Goal: Information Seeking & Learning: Learn about a topic

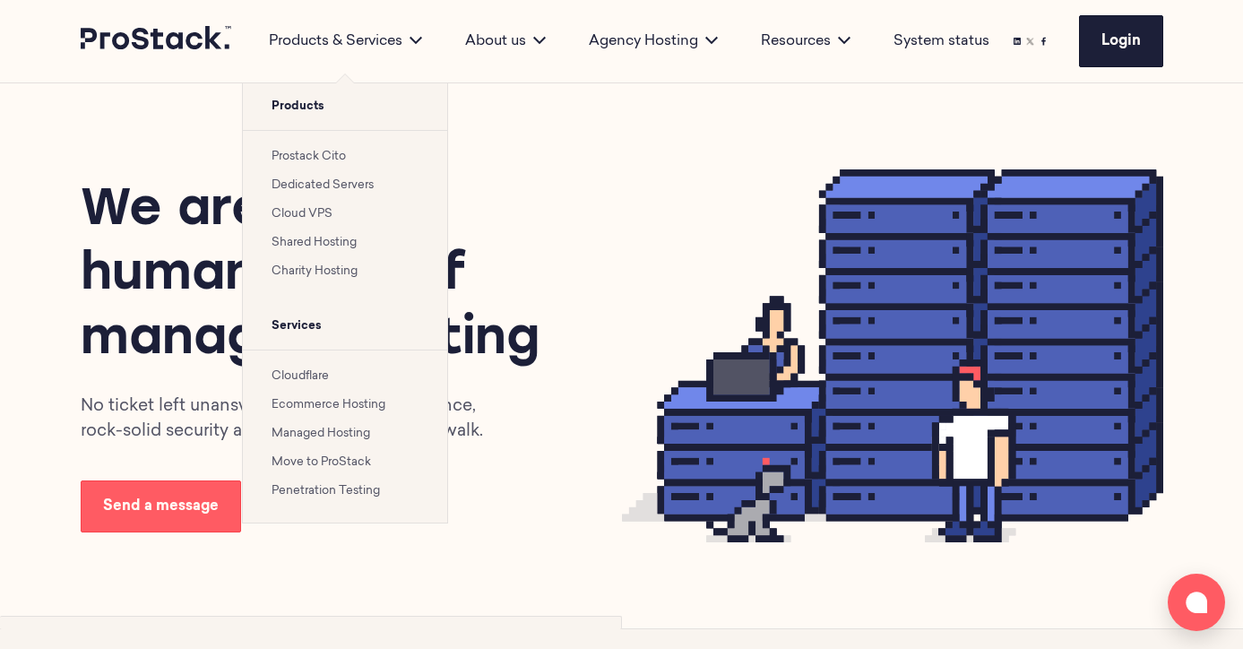
click at [315, 211] on link "Cloud VPS" at bounding box center [302, 214] width 61 height 12
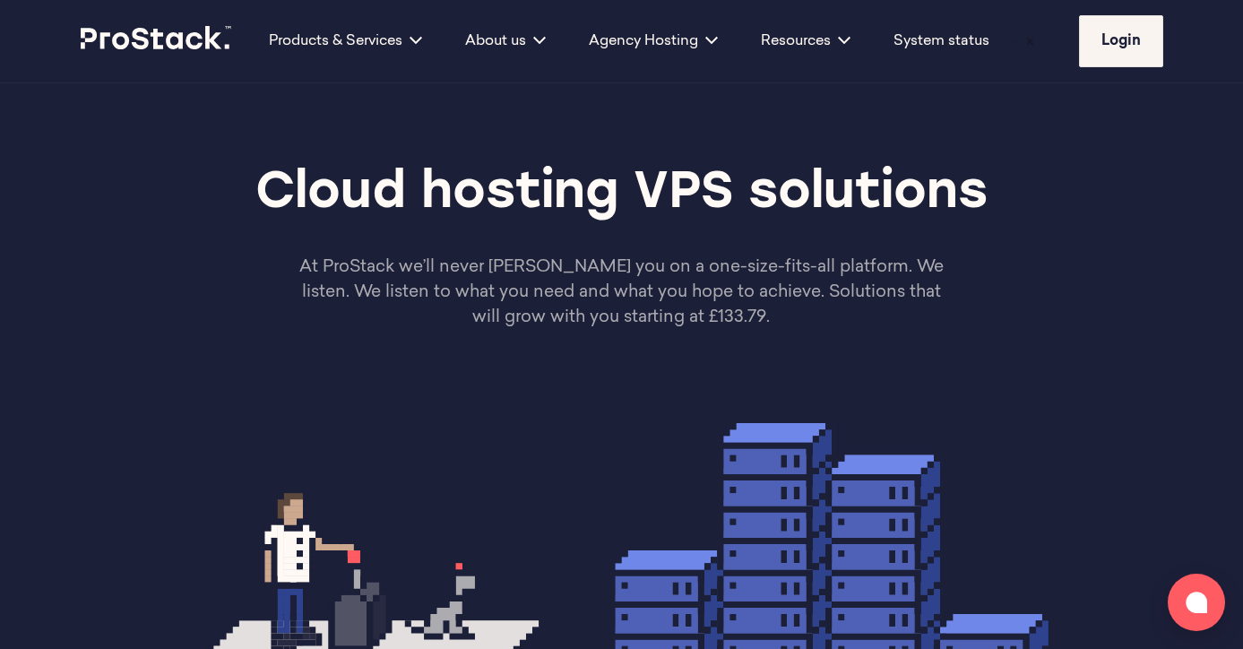
scroll to position [10, 0]
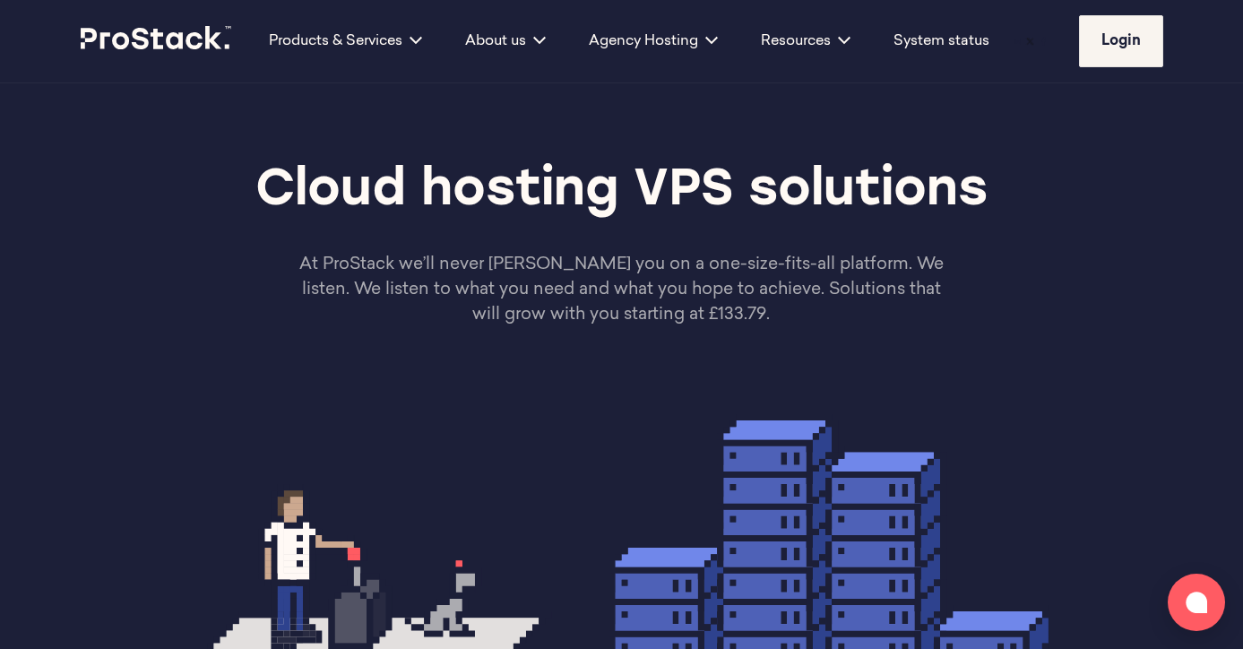
click at [697, 303] on p "At ProStack we’ll never [PERSON_NAME] you on a one-size-fits-all platform. We l…" at bounding box center [622, 290] width 650 height 75
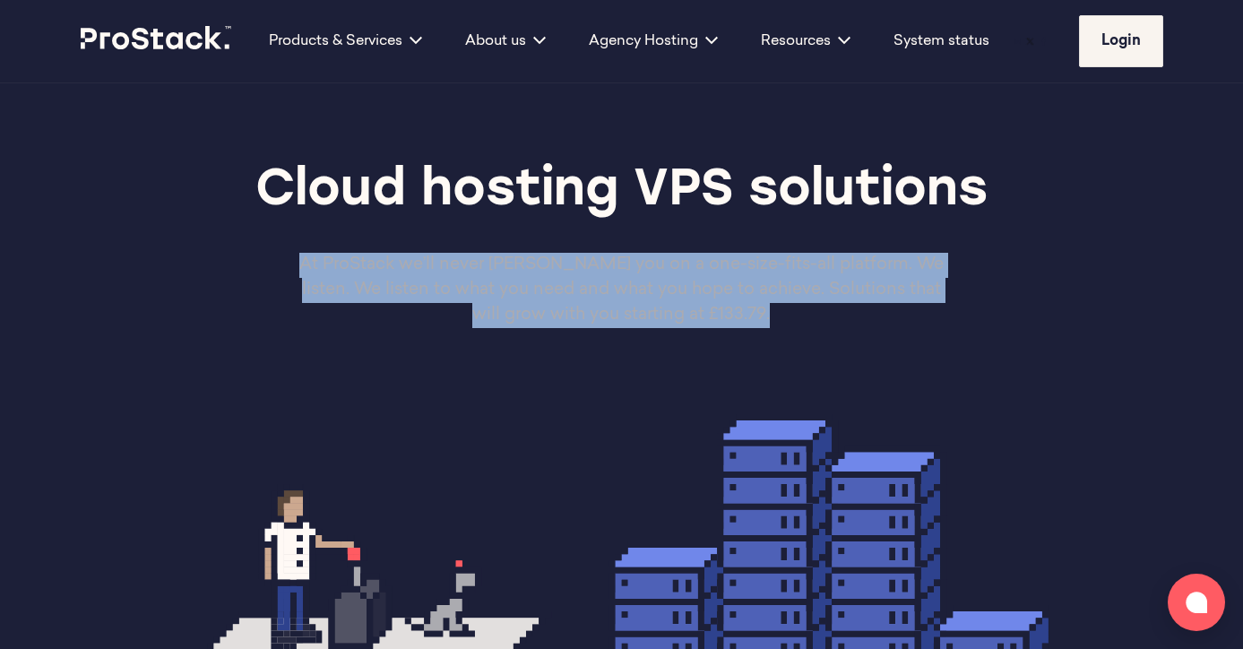
click at [658, 386] on div "Cloud hosting VPS solutions At ProStack we’ll never [PERSON_NAME] you on a one-…" at bounding box center [622, 244] width 1226 height 341
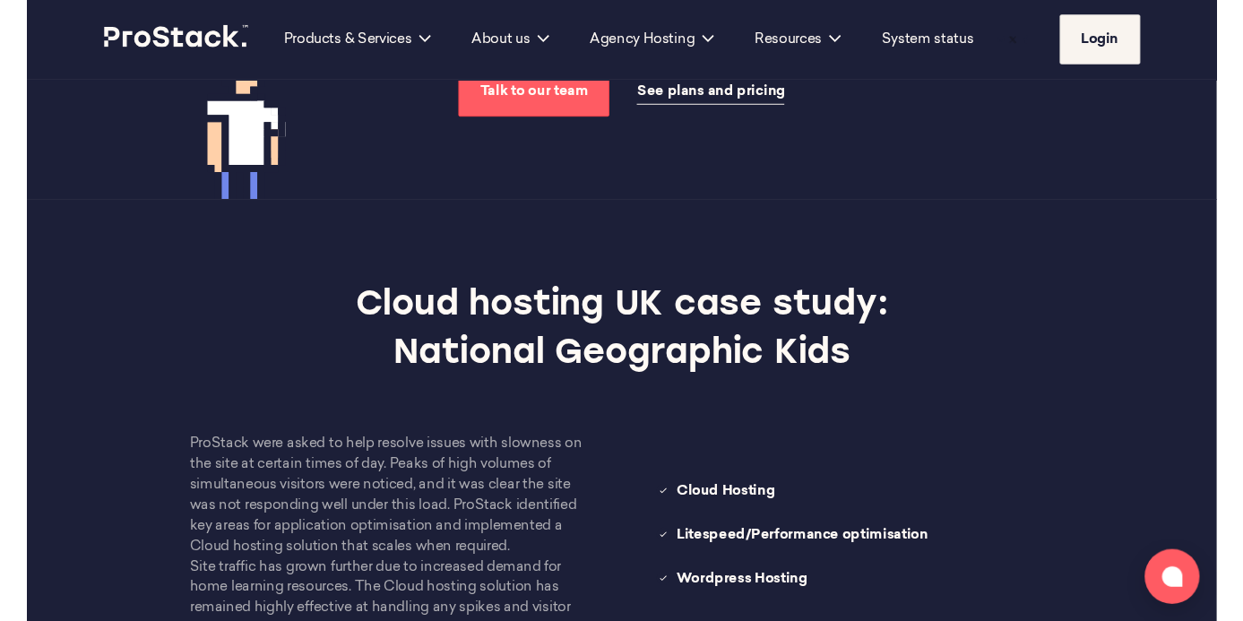
scroll to position [1677, 0]
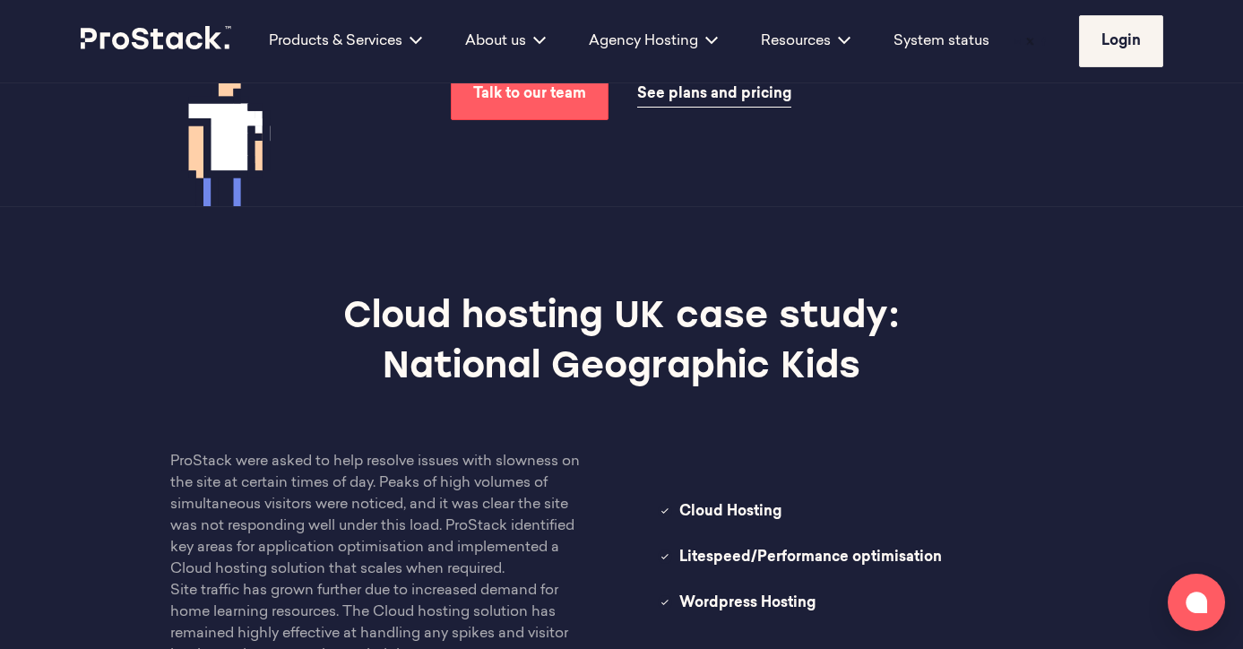
click at [640, 463] on div "ProStack were asked to help resolve issues with slowness on the site at certain…" at bounding box center [621, 558] width 974 height 215
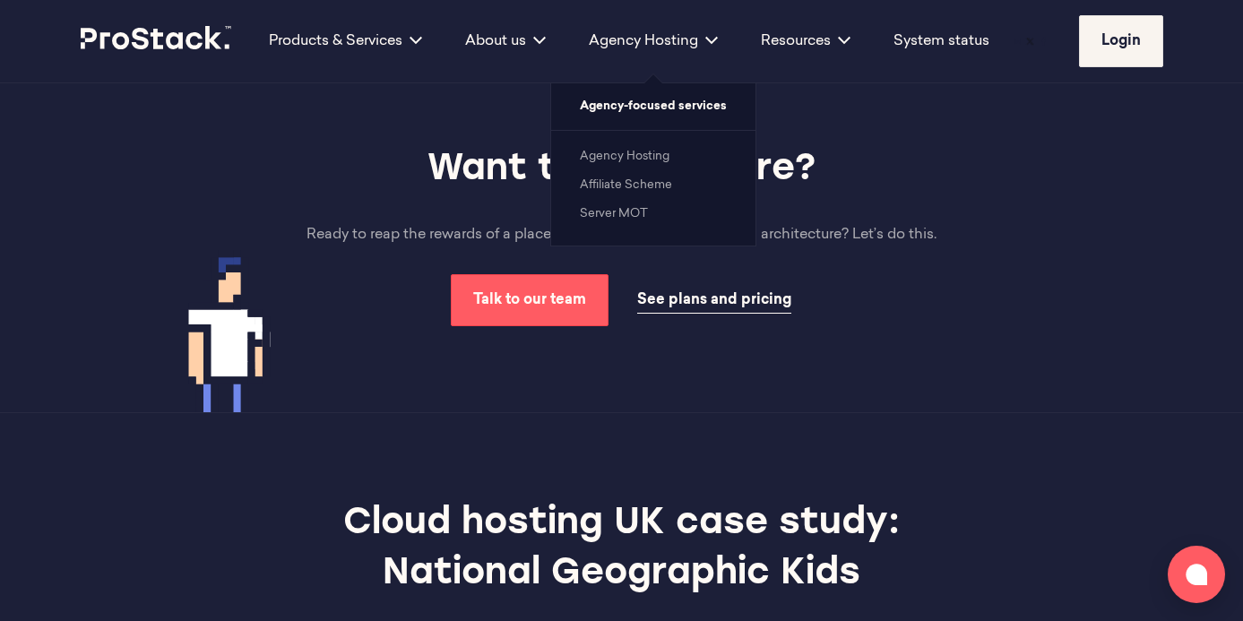
scroll to position [1338, 0]
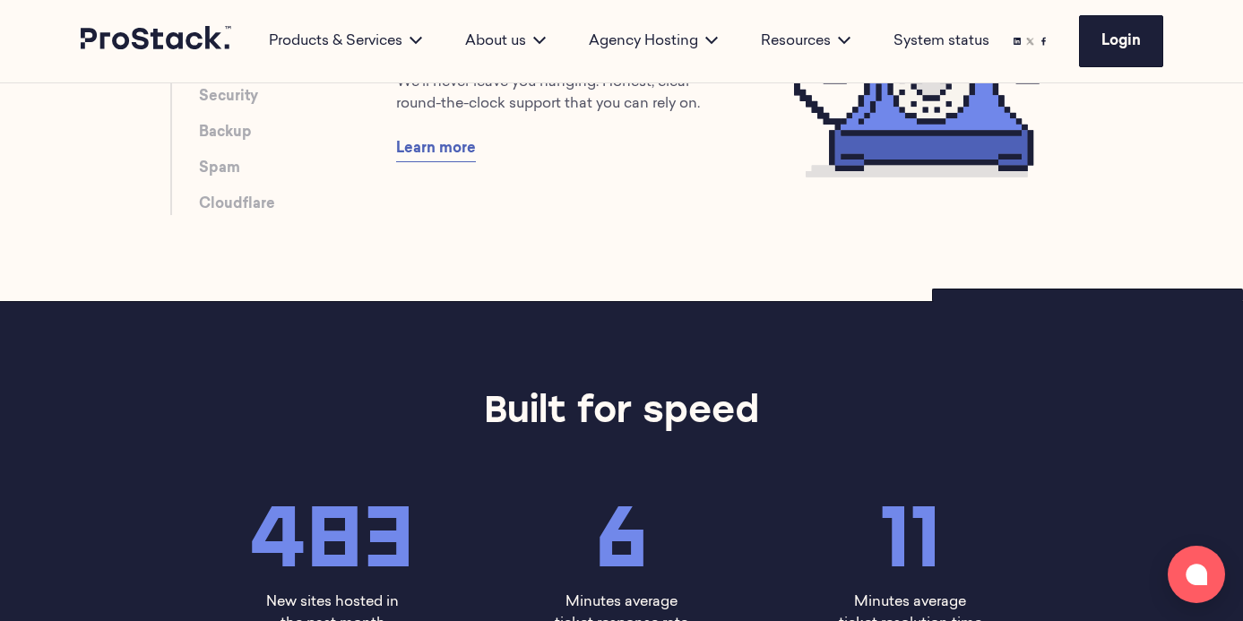
scroll to position [931, 0]
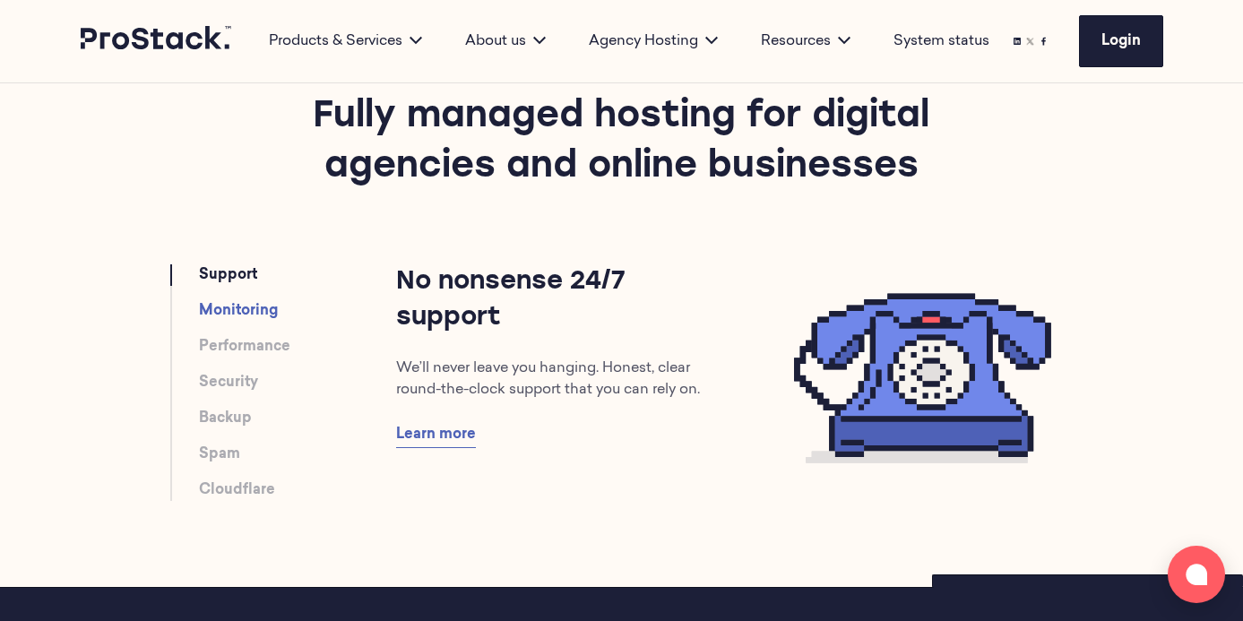
click at [222, 309] on link "Monitoring" at bounding box center [238, 311] width 79 height 22
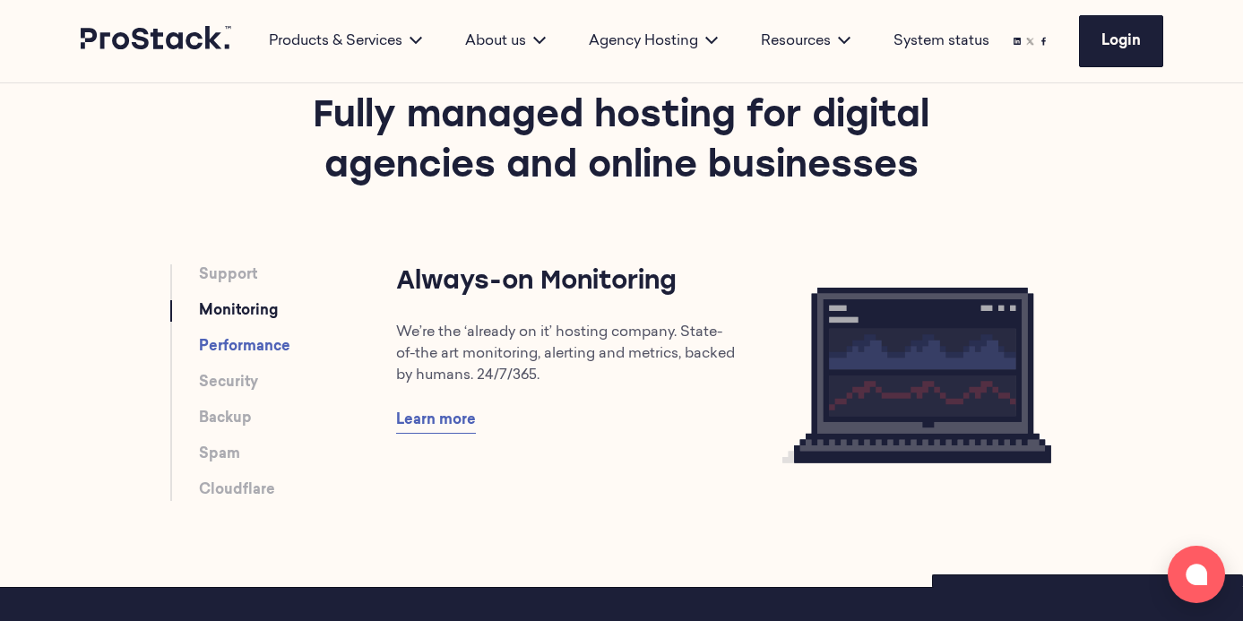
click at [221, 344] on link "Performance" at bounding box center [244, 347] width 91 height 22
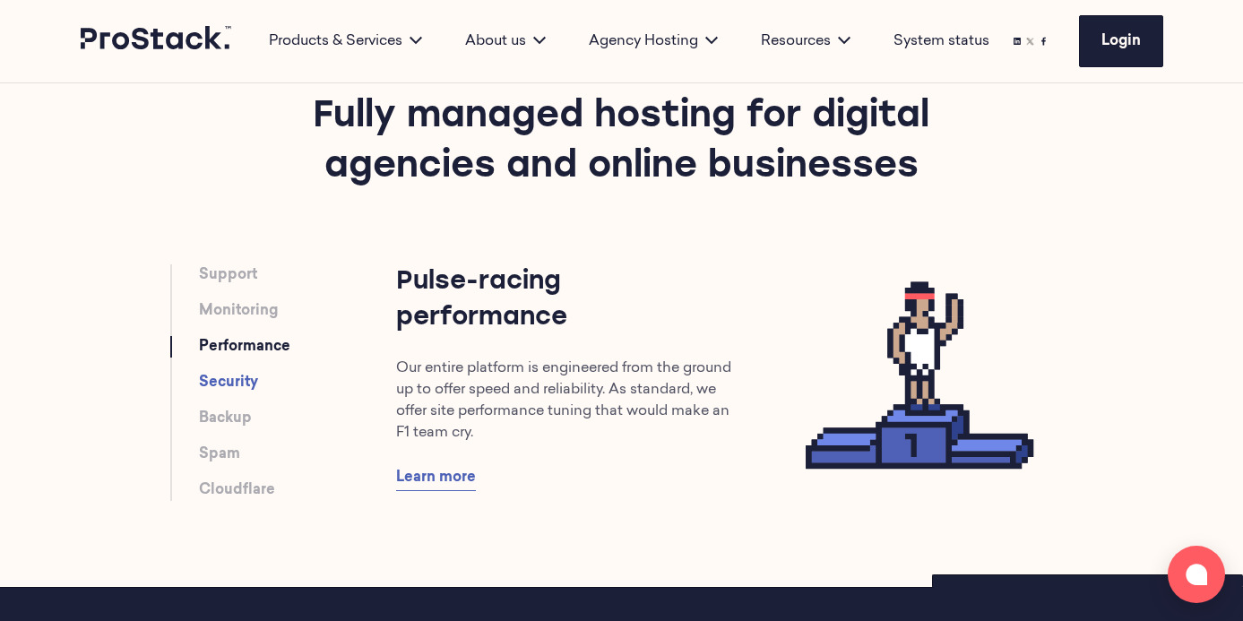
click at [221, 389] on link "Security" at bounding box center [228, 383] width 59 height 22
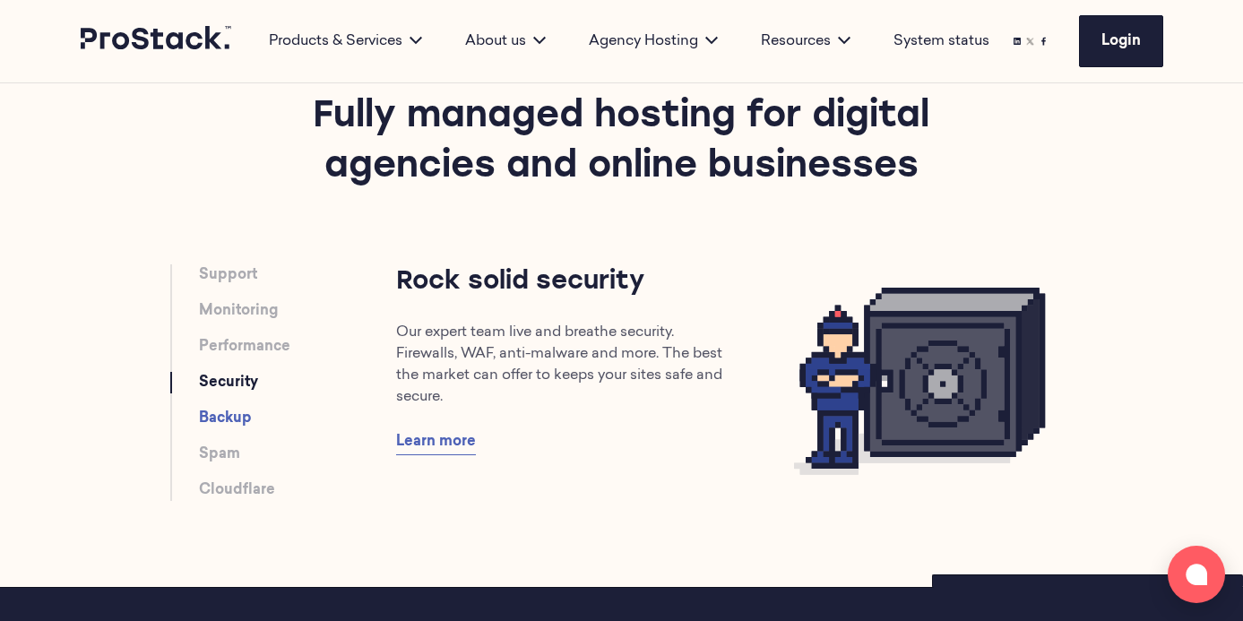
click at [217, 414] on link "Backup" at bounding box center [225, 419] width 53 height 22
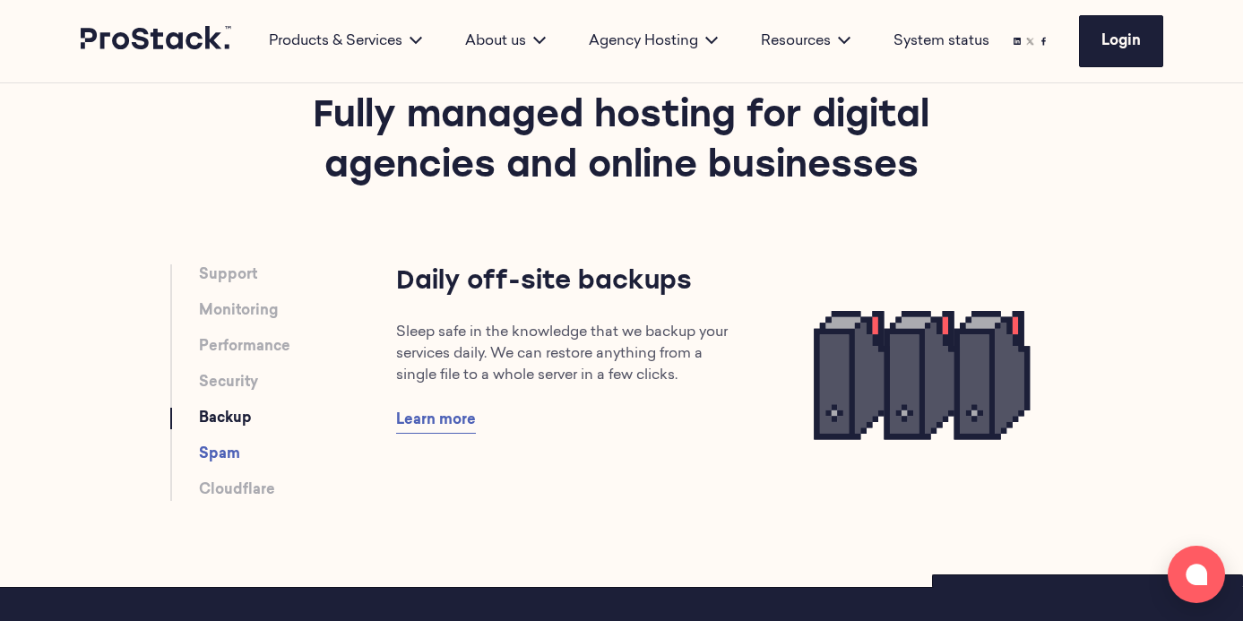
click at [217, 446] on link "Spam" at bounding box center [219, 455] width 41 height 22
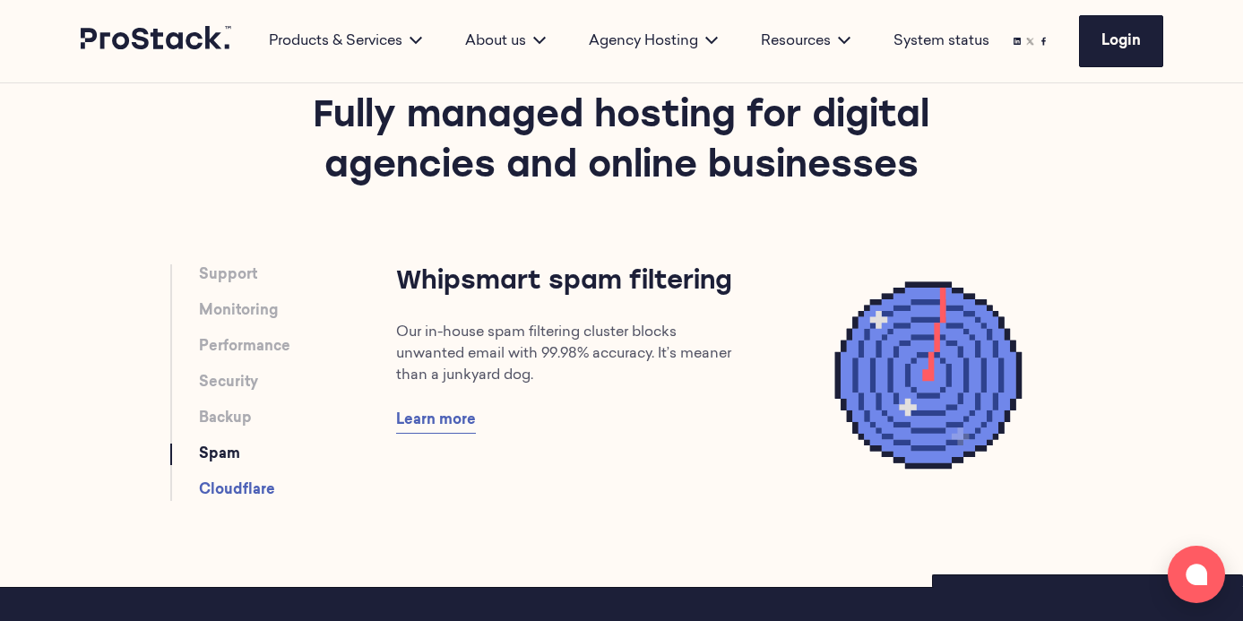
click at [218, 480] on link "Cloudflare" at bounding box center [237, 491] width 76 height 22
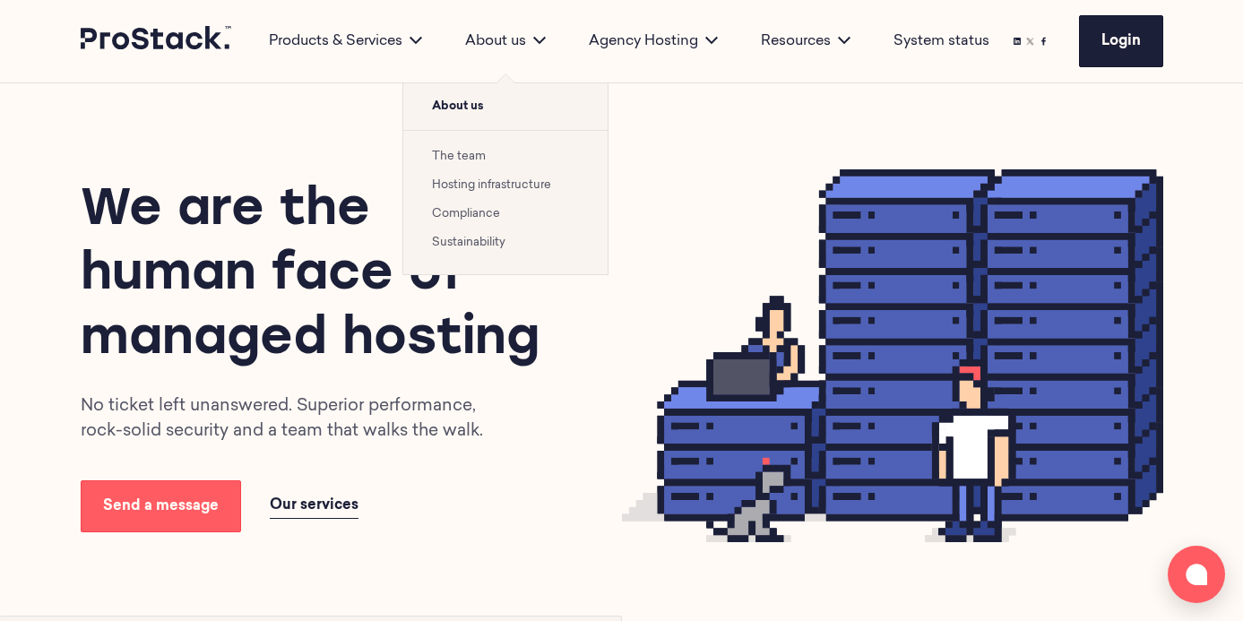
scroll to position [0, 0]
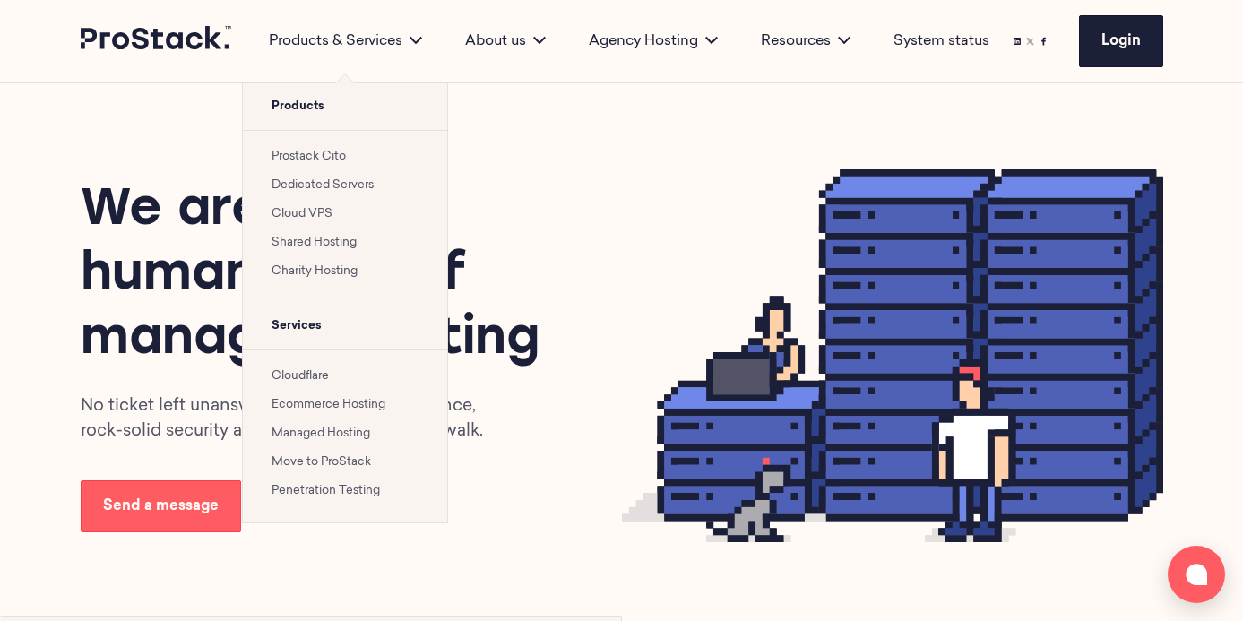
click at [308, 429] on link "Managed Hosting" at bounding box center [321, 434] width 99 height 12
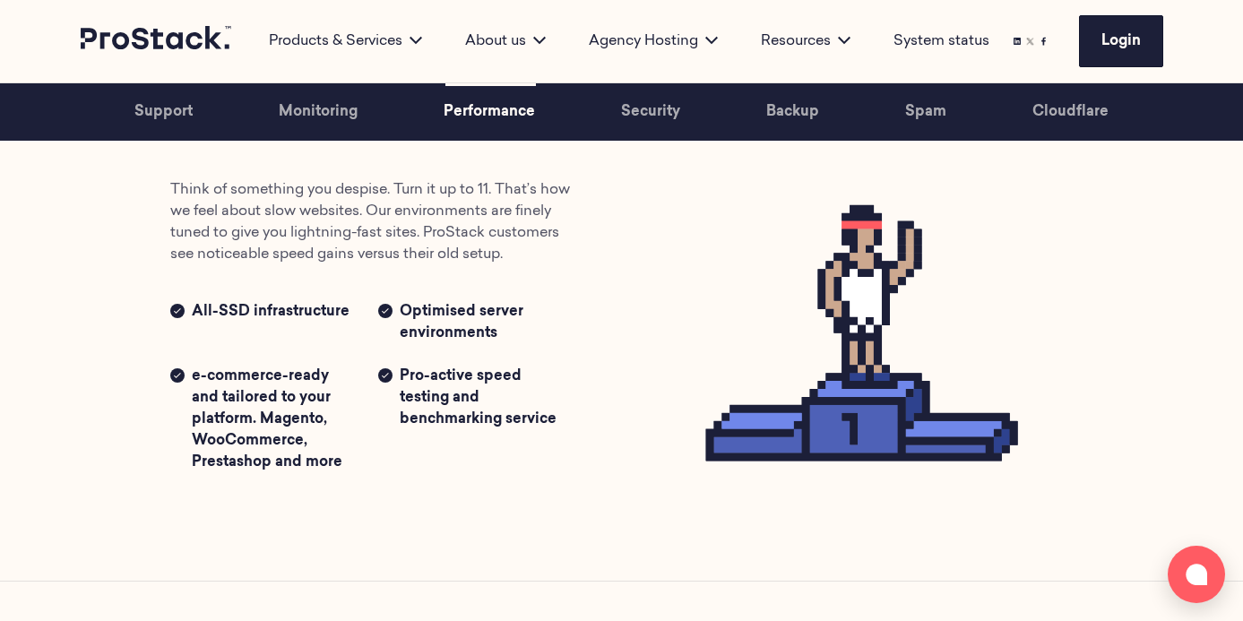
scroll to position [2060, 0]
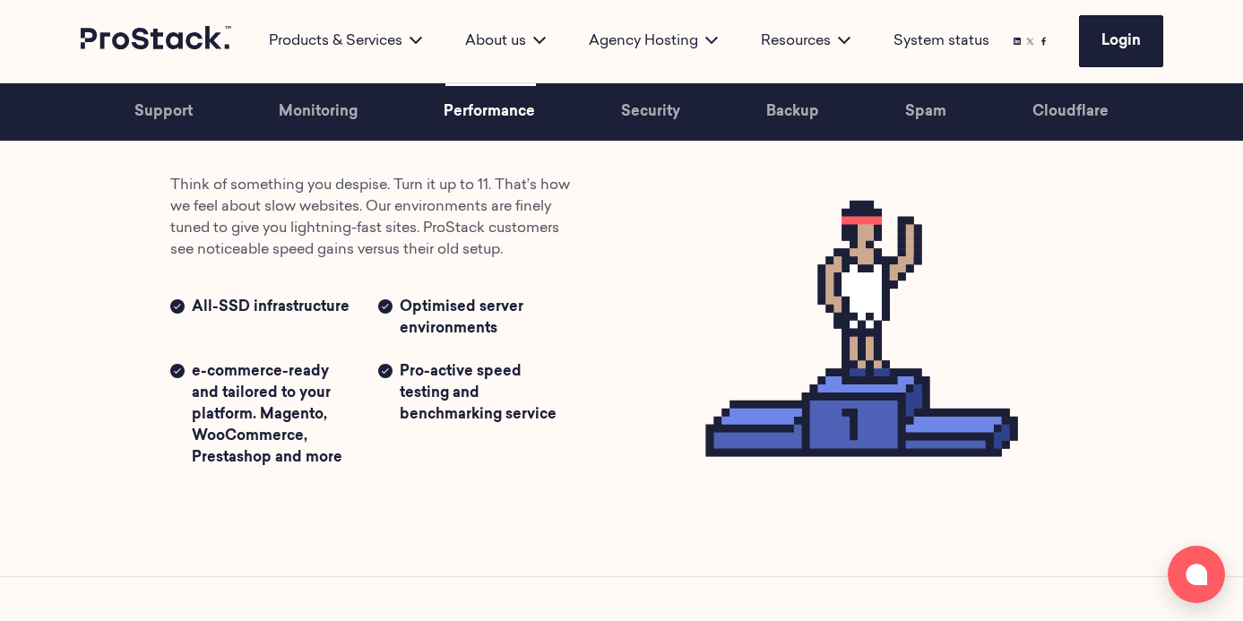
click at [460, 460] on span "Pro-active speed testing and benchmarking service" at bounding box center [482, 425] width 165 height 129
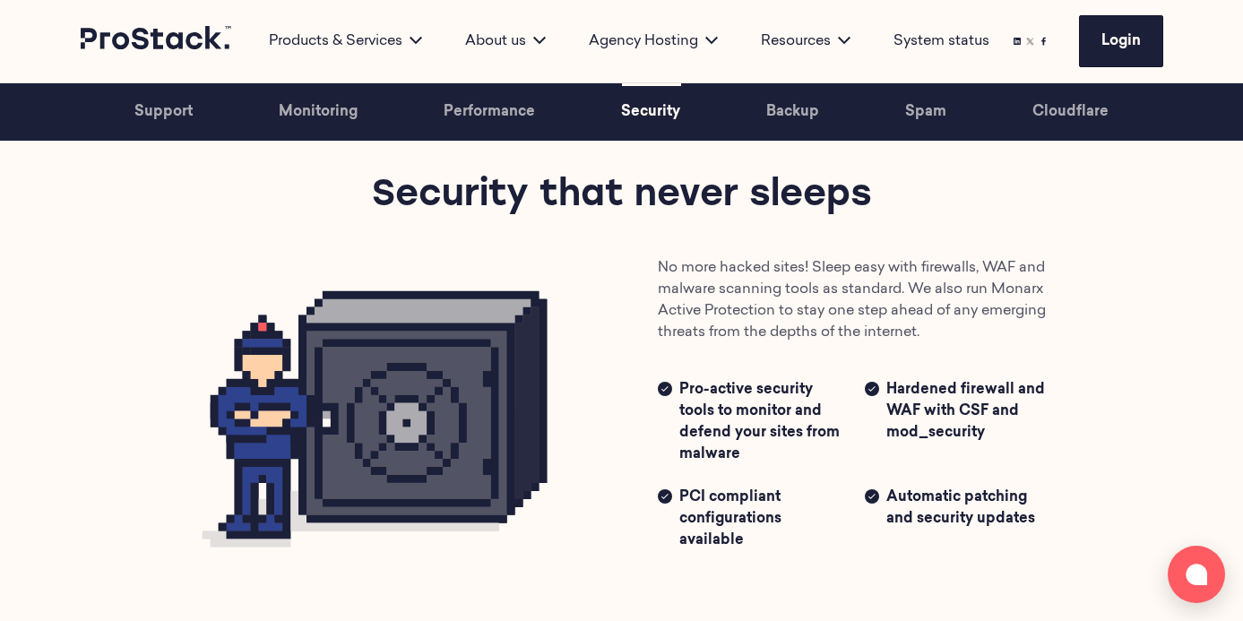
scroll to position [2571, 0]
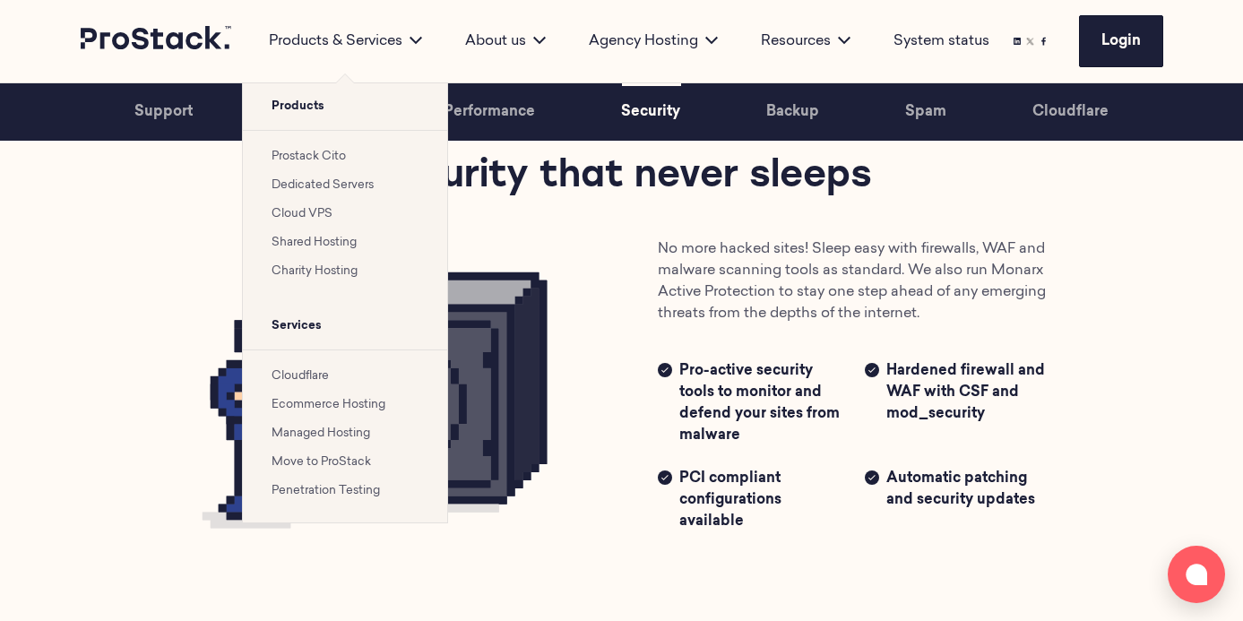
click at [301, 377] on link "Cloudflare" at bounding box center [300, 376] width 57 height 12
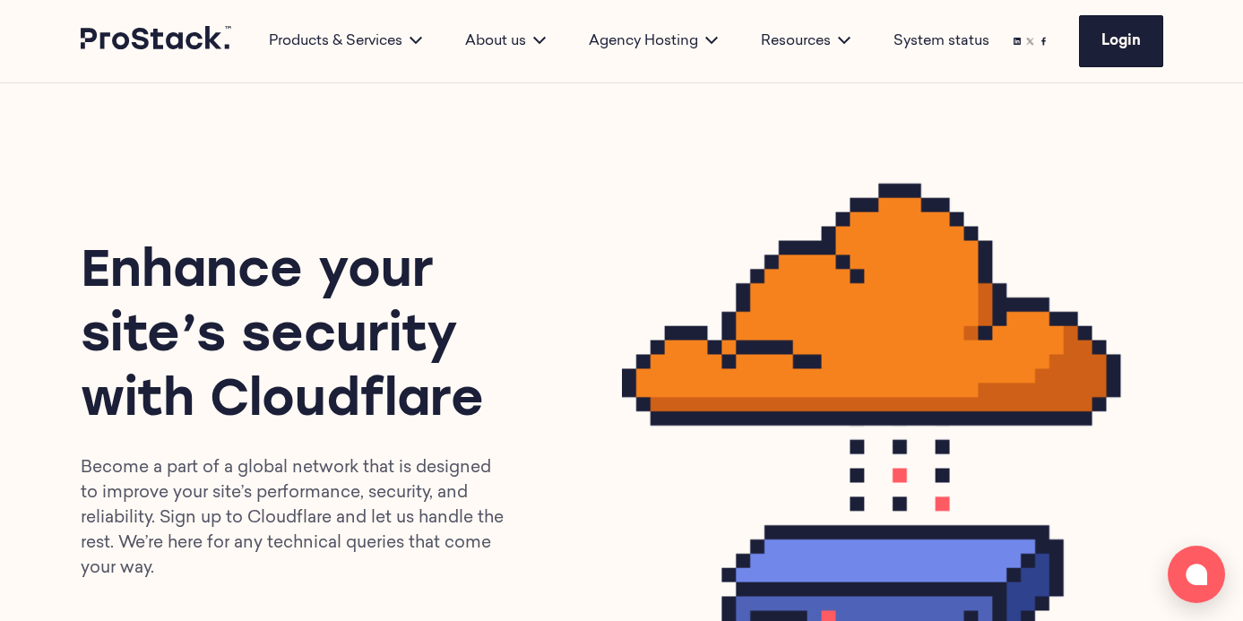
click at [548, 296] on h1 "Enhance your site’s security with Cloudflare" at bounding box center [319, 338] width 477 height 194
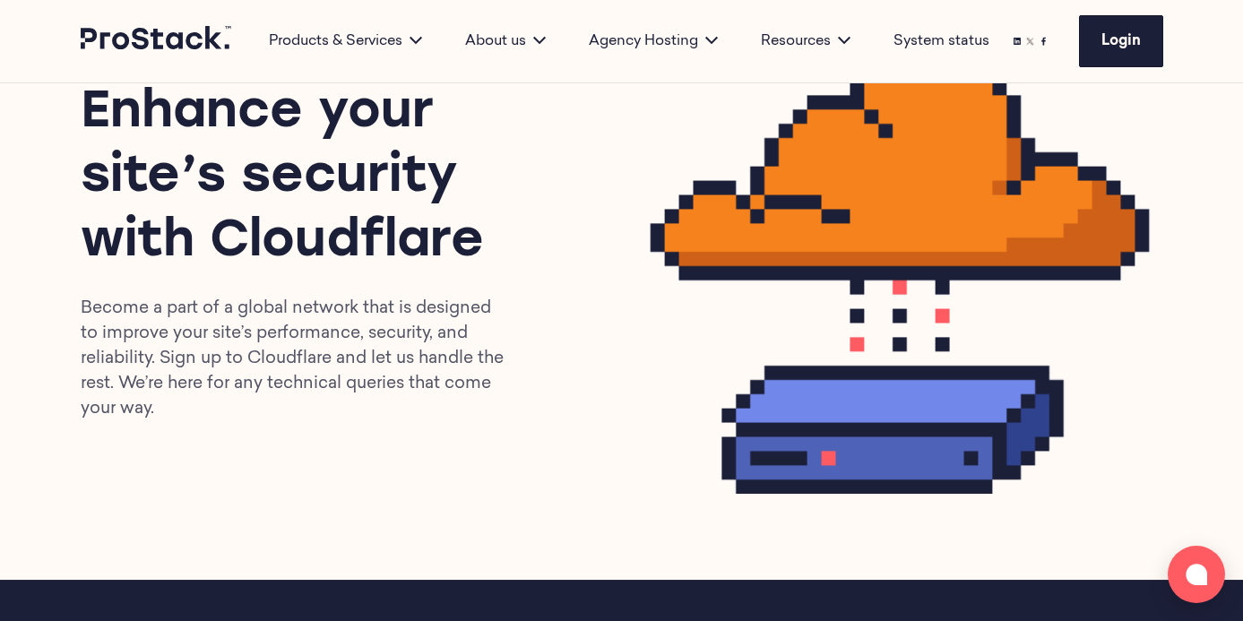
scroll to position [173, 0]
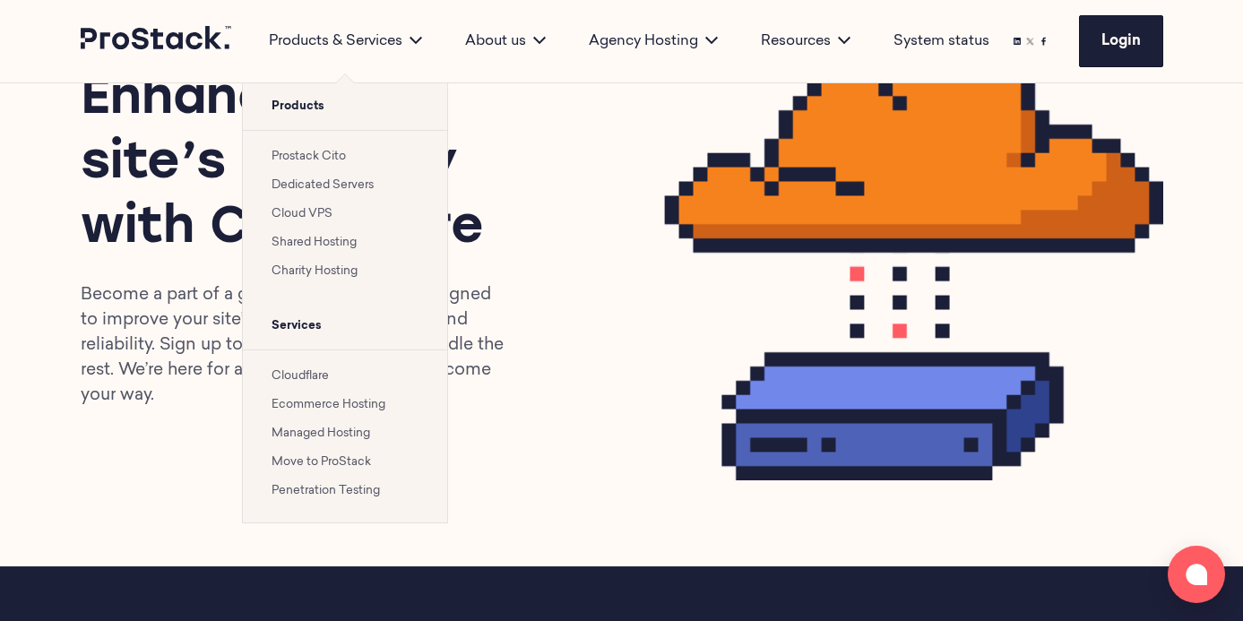
click at [314, 216] on link "Cloud VPS" at bounding box center [302, 214] width 61 height 12
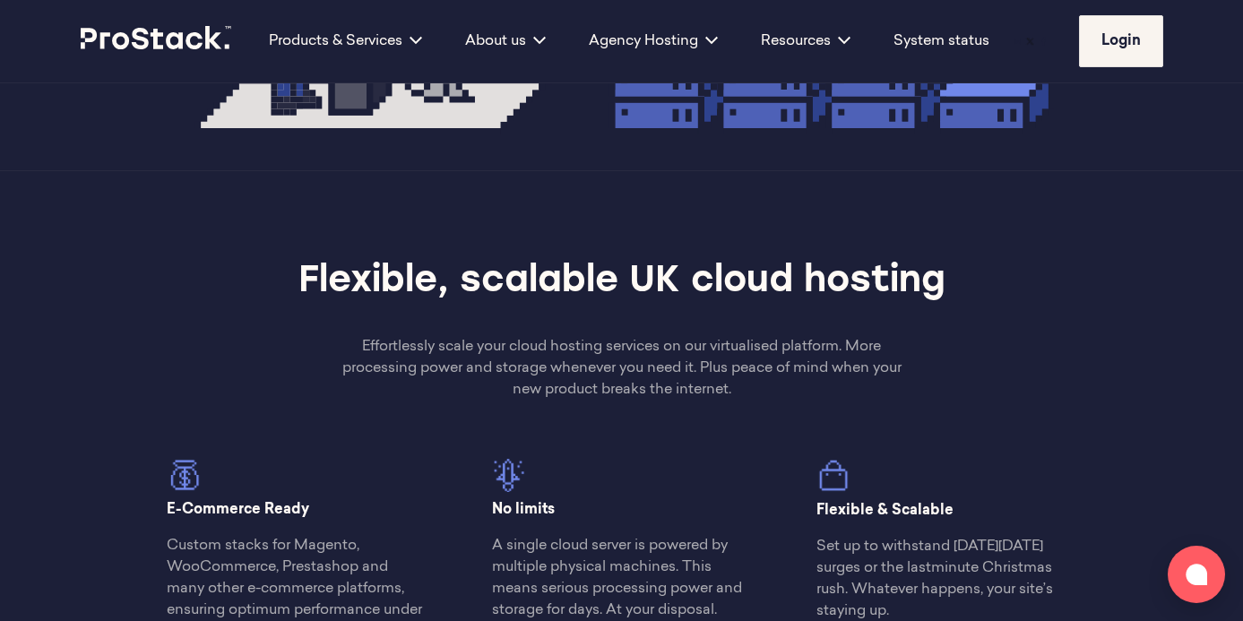
scroll to position [548, 0]
